Goal: Entertainment & Leisure: Consume media (video, audio)

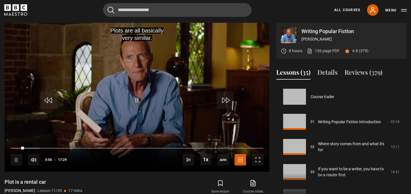
scroll to position [251, 0]
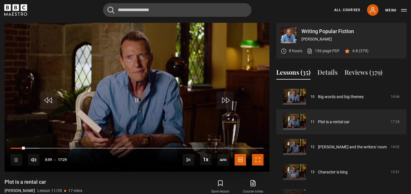
click at [259, 162] on span "Video Player" at bounding box center [257, 159] width 11 height 11
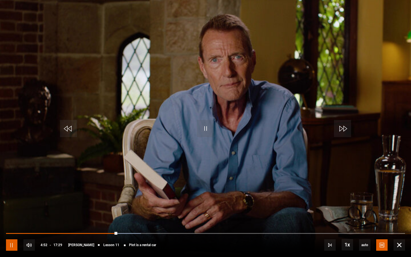
click at [11, 194] on span "Video Player" at bounding box center [11, 244] width 11 height 11
click at [209, 122] on span "Video Player" at bounding box center [205, 128] width 17 height 17
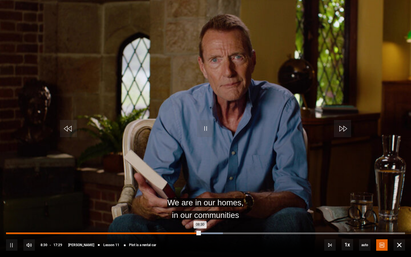
click at [191, 194] on div "08:06" at bounding box center [191, 233] width 1 height 2
click at [186, 194] on div "07:53" at bounding box center [186, 233] width 1 height 2
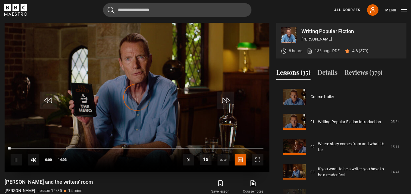
scroll to position [276, 0]
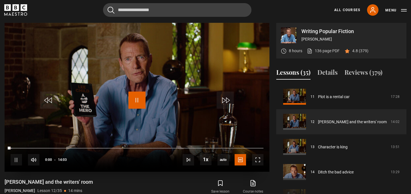
click at [139, 103] on span "Video Player" at bounding box center [136, 100] width 17 height 17
click at [329, 53] on link "136 page PDF (opens in new tab)" at bounding box center [323, 51] width 33 height 6
